Goal: Use online tool/utility: Use online tool/utility

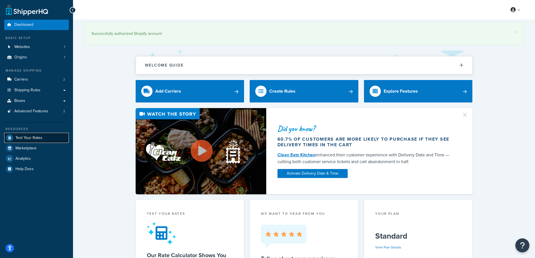
click at [24, 136] on span "Test Your Rates" at bounding box center [28, 138] width 27 height 5
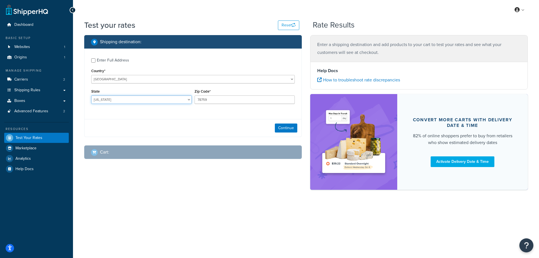
click at [109, 98] on select "[US_STATE] [US_STATE] [US_STATE] [US_STATE] [US_STATE] Armed Forces Americas Ar…" at bounding box center [141, 100] width 101 height 8
select select "IN"
click at [91, 96] on select "[US_STATE] [US_STATE] [US_STATE] [US_STATE] [US_STATE] Armed Forces Americas Ar…" at bounding box center [141, 100] width 101 height 8
click at [78, 110] on div "Test your rates Reset Rate Results Shipping destination : Enter Full Address Co…" at bounding box center [306, 115] width 466 height 190
drag, startPoint x: 219, startPoint y: 100, endPoint x: 195, endPoint y: 99, distance: 23.6
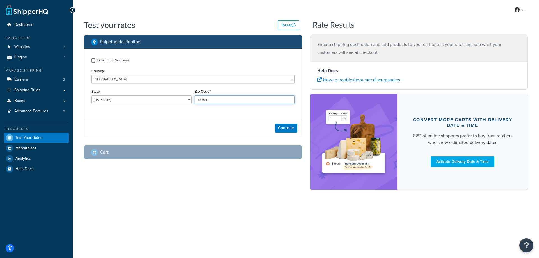
click at [195, 99] on input "78759" at bounding box center [245, 100] width 101 height 8
paste input "47283"
type input "47283"
click at [288, 128] on button "Continue" at bounding box center [286, 128] width 22 height 9
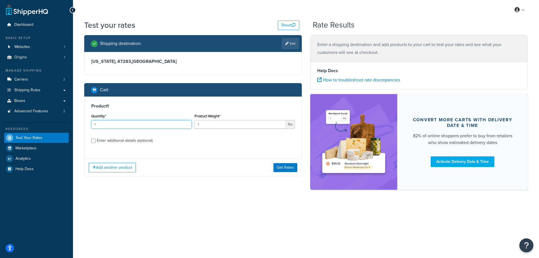
drag, startPoint x: 102, startPoint y: 126, endPoint x: 96, endPoint y: 121, distance: 8.5
click at [86, 124] on div "Product 1 Quantity* 1 Product Weight* 1 lbs Enter additional details (optional)" at bounding box center [193, 126] width 217 height 58
type input "100"
drag, startPoint x: 206, startPoint y: 126, endPoint x: 182, endPoint y: 124, distance: 24.5
click at [182, 124] on div "Quantity* 100 Product Weight* 1 lbs" at bounding box center [193, 122] width 206 height 21
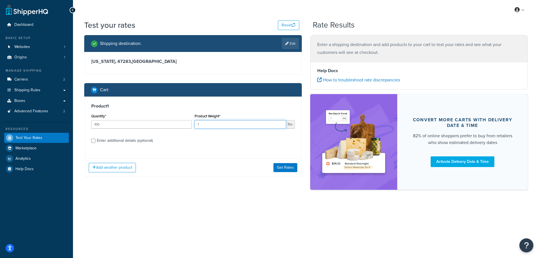
paste input "59.80"
type input "59.80"
click at [281, 165] on button "Get Rates" at bounding box center [286, 167] width 24 height 9
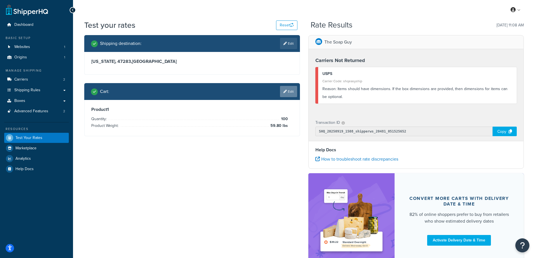
click at [287, 91] on link "Edit" at bounding box center [288, 91] width 17 height 11
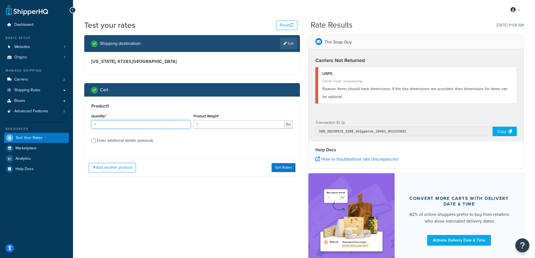
drag, startPoint x: 113, startPoint y: 125, endPoint x: 34, endPoint y: 133, distance: 79.4
click at [31, 132] on div "Dashboard Basic Setup Websites 1 Origins 1 Manage Shipping Carriers 2 Shipping …" at bounding box center [267, 151] width 535 height 302
type input "100"
drag, startPoint x: 203, startPoint y: 124, endPoint x: 196, endPoint y: 123, distance: 6.3
click at [196, 123] on input "1" at bounding box center [239, 124] width 91 height 8
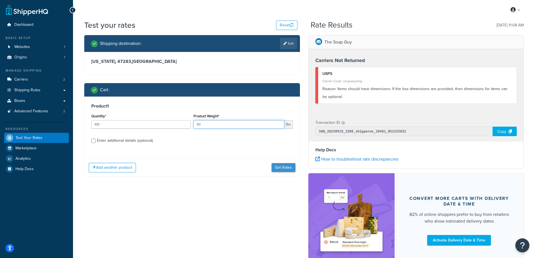
type input "50"
click at [289, 169] on button "Get Rates" at bounding box center [284, 167] width 24 height 9
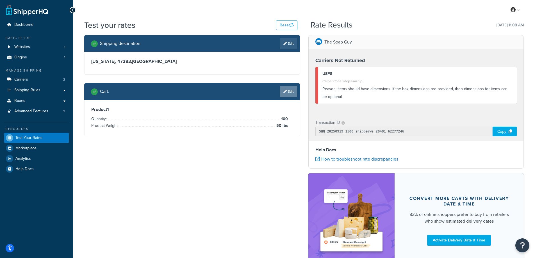
click at [291, 94] on link "Edit" at bounding box center [288, 91] width 17 height 11
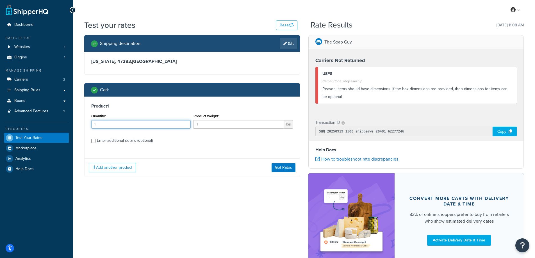
drag, startPoint x: 120, startPoint y: 125, endPoint x: 48, endPoint y: 125, distance: 72.5
click at [48, 125] on div "Dashboard Basic Setup Websites 1 Origins 1 Manage Shipping Carriers 2 Shipping …" at bounding box center [267, 151] width 535 height 302
type input "100"
drag, startPoint x: 203, startPoint y: 126, endPoint x: 192, endPoint y: 126, distance: 11.0
click at [192, 126] on div "Product Weight* 1 lbs" at bounding box center [243, 122] width 102 height 21
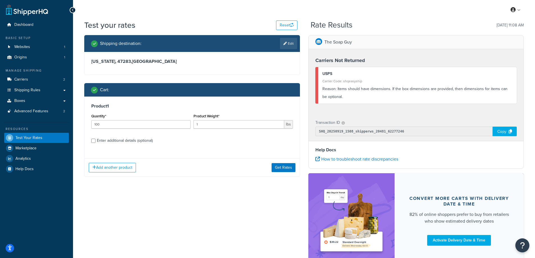
click at [210, 138] on label "Enter additional details (optional)" at bounding box center [195, 140] width 196 height 9
click at [96, 139] on input "Enter additional details (optional)" at bounding box center [93, 141] width 4 height 4
checkbox input "true"
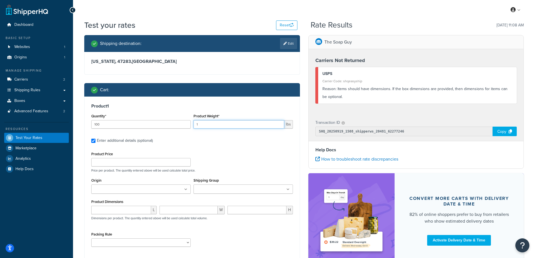
drag, startPoint x: 203, startPoint y: 124, endPoint x: 185, endPoint y: 124, distance: 18.5
click at [185, 124] on div "Quantity* 100 Product Weight* 1 lbs" at bounding box center [192, 122] width 204 height 21
paste input "0.60"
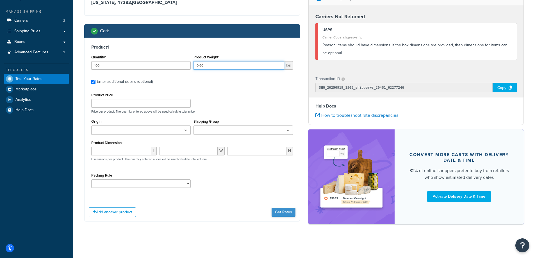
type input "0.60"
click at [275, 212] on button "Get Rates" at bounding box center [284, 212] width 24 height 9
